Goal: Information Seeking & Learning: Learn about a topic

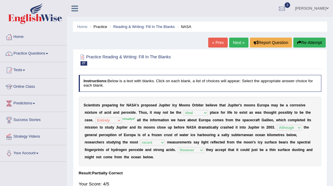
select select "ideal"
select select "Entirely"
select select "Although"
select select "recent"
select select "However"
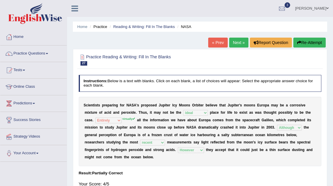
click at [235, 41] on link "Next »" at bounding box center [238, 43] width 19 height 10
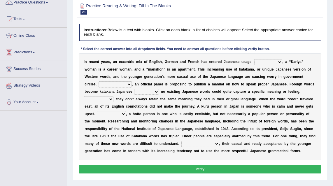
click at [262, 62] on select "For instance Likewise All the same Furthermore" at bounding box center [268, 62] width 28 height 6
select select "For instance"
click at [254, 59] on select "For instance Likewise All the same Furthermore" at bounding box center [268, 62] width 28 height 6
click at [111, 83] on select "As a result On the contrary Unless In other hand" at bounding box center [115, 84] width 33 height 6
click at [106, 85] on select "As a result On the contrary Unless In other hand" at bounding box center [115, 84] width 33 height 6
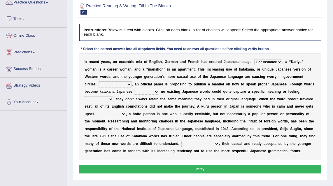
select select "As a result"
click at [99, 82] on select "As a result On the contrary Unless In other hand" at bounding box center [115, 84] width 33 height 6
click at [109, 86] on select "As a result On the contrary Unless In other hand" at bounding box center [115, 84] width 33 height 6
click at [99, 82] on select "As a result On the contrary Unless In other hand" at bounding box center [115, 84] width 33 height 6
click at [134, 92] on select "although whereas because so that" at bounding box center [146, 92] width 25 height 6
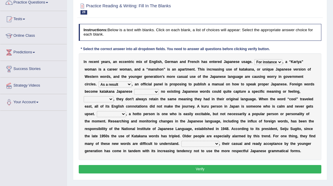
select select "because"
click at [134, 89] on select "although whereas because so that" at bounding box center [146, 92] width 25 height 6
click at [114, 96] on select "next consequently however In fact" at bounding box center [99, 99] width 30 height 6
select select "however"
click at [114, 96] on select "next consequently however In fact" at bounding box center [99, 99] width 30 height 6
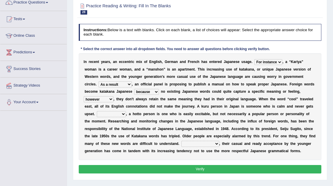
click at [101, 114] on select "Besides Nevertheless For example Similarly" at bounding box center [111, 114] width 29 height 6
click at [101, 115] on select "Besides Nevertheless For example Similarly" at bounding box center [111, 114] width 29 height 6
select select "Besides"
click at [97, 111] on select "Besides Nevertheless For example Similarly" at bounding box center [111, 114] width 29 height 6
click at [214, 144] on select "In addition As a consequence On the other hand In conclusion" at bounding box center [200, 144] width 38 height 6
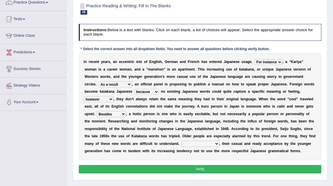
scroll to position [56, 0]
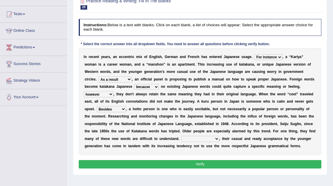
click at [197, 139] on select "In addition As a consequence On the other hand In conclusion" at bounding box center [200, 139] width 38 height 6
select select "In addition"
click at [181, 136] on select "In addition As a consequence On the other hand In conclusion" at bounding box center [200, 139] width 38 height 6
click at [204, 163] on button "Verify" at bounding box center [200, 164] width 243 height 8
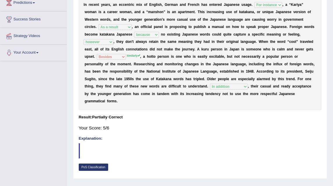
scroll to position [20, 0]
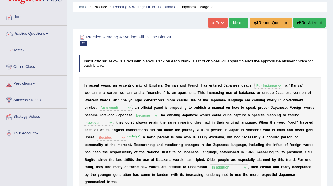
click at [240, 23] on link "Next »" at bounding box center [238, 23] width 19 height 10
